Goal: Browse casually

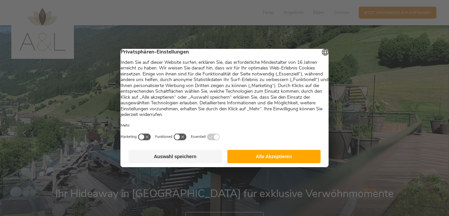
click at [271, 160] on button "Alle Akzeptieren" at bounding box center [274, 156] width 94 height 13
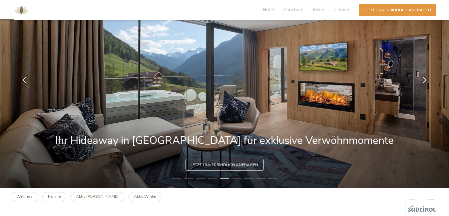
scroll to position [40, 0]
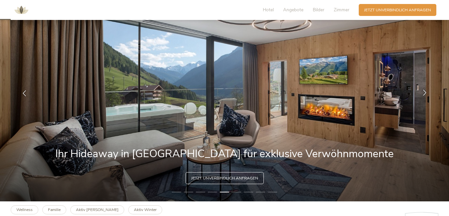
click at [424, 94] on icon at bounding box center [424, 93] width 6 height 6
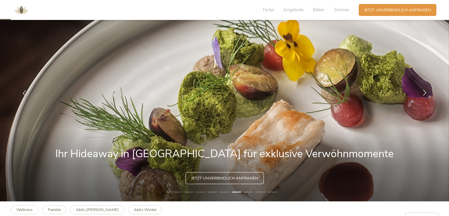
click at [424, 94] on icon at bounding box center [424, 93] width 6 height 6
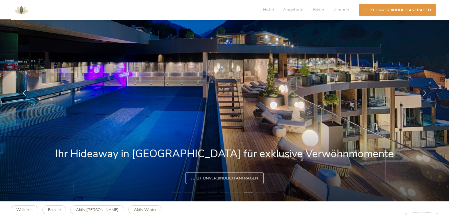
click at [424, 94] on icon at bounding box center [424, 93] width 6 height 6
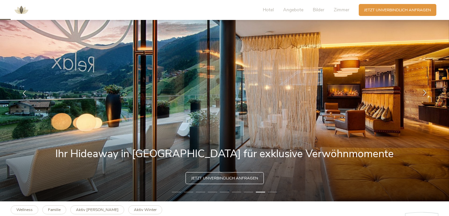
click at [424, 94] on icon at bounding box center [424, 93] width 6 height 6
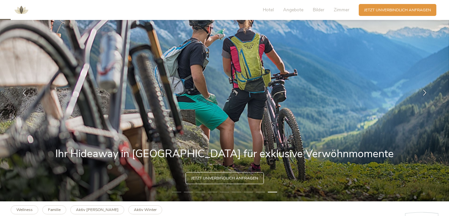
click at [424, 94] on icon at bounding box center [424, 93] width 6 height 6
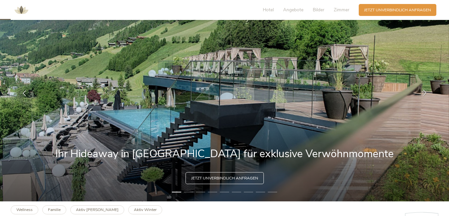
click at [424, 94] on icon at bounding box center [424, 93] width 6 height 6
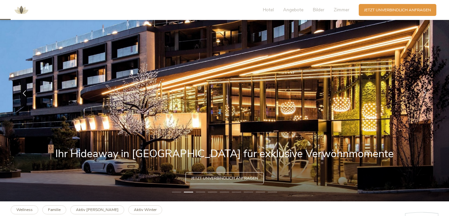
click at [424, 94] on icon at bounding box center [424, 93] width 6 height 6
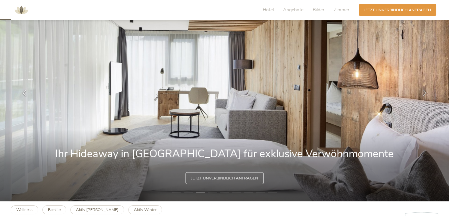
click at [424, 94] on icon at bounding box center [424, 93] width 6 height 6
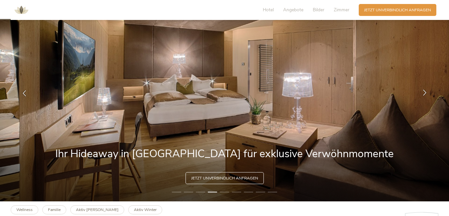
click at [424, 94] on icon at bounding box center [424, 93] width 6 height 6
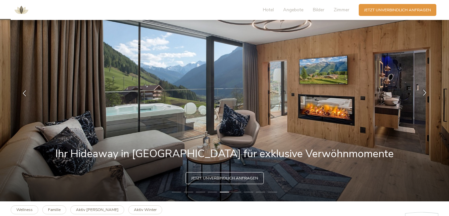
click at [424, 94] on icon at bounding box center [424, 93] width 6 height 6
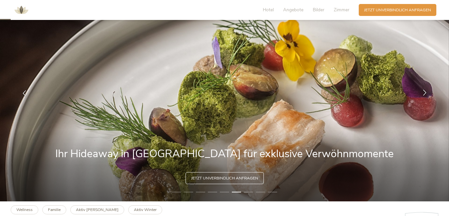
click at [424, 94] on icon at bounding box center [424, 93] width 6 height 6
